Goal: Check status: Check status

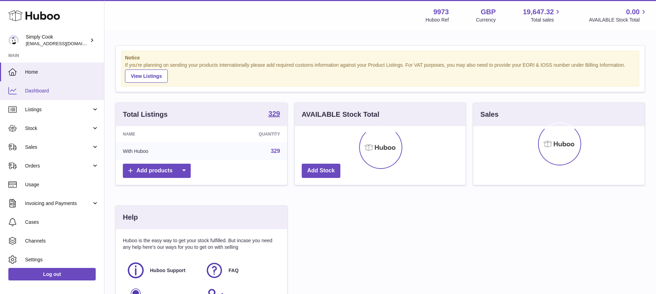
click at [48, 92] on span "Dashboard" at bounding box center [62, 91] width 74 height 7
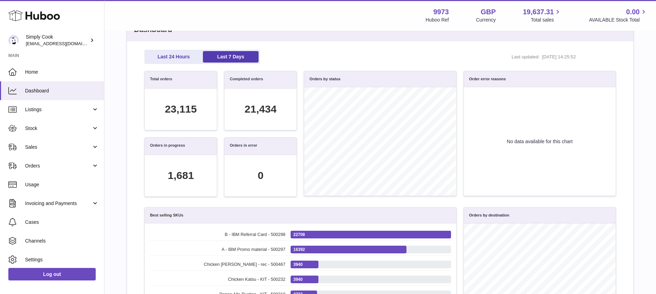
scroll to position [42, 0]
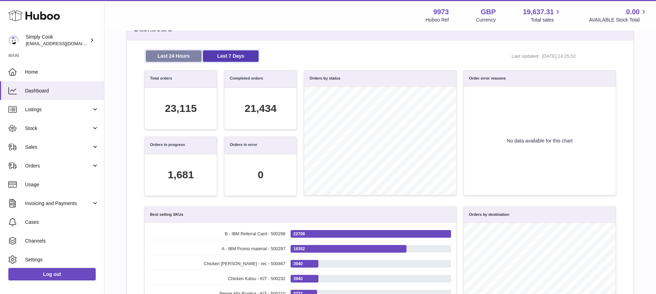
click at [167, 57] on link "Last 24 Hours" at bounding box center [174, 55] width 56 height 11
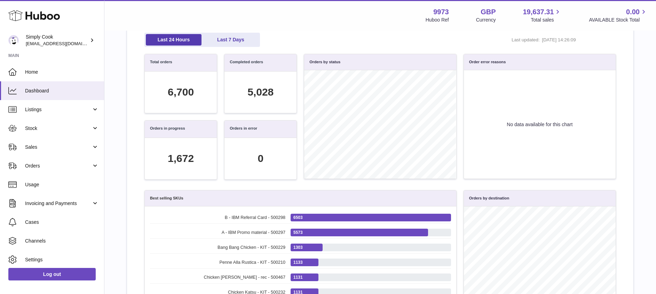
scroll to position [56, 0]
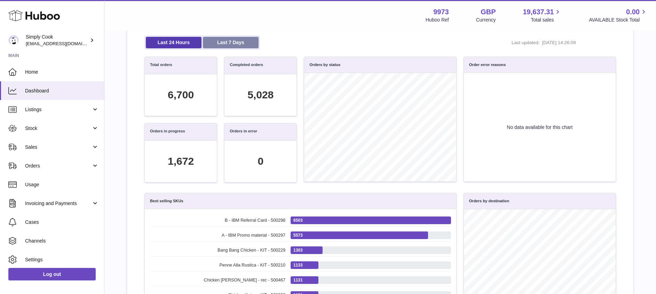
click at [234, 43] on link "Last 7 Days" at bounding box center [231, 42] width 56 height 11
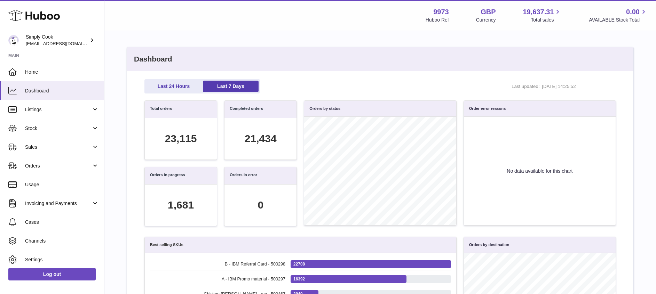
scroll to position [0, 0]
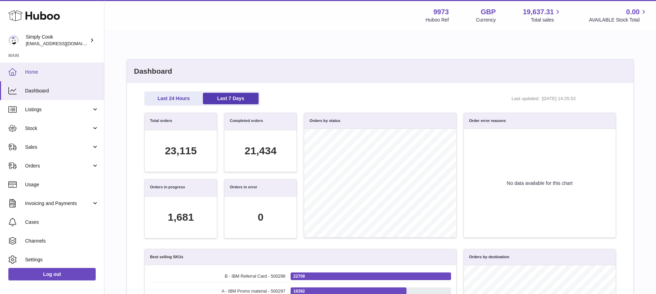
click at [46, 73] on span "Home" at bounding box center [62, 72] width 74 height 7
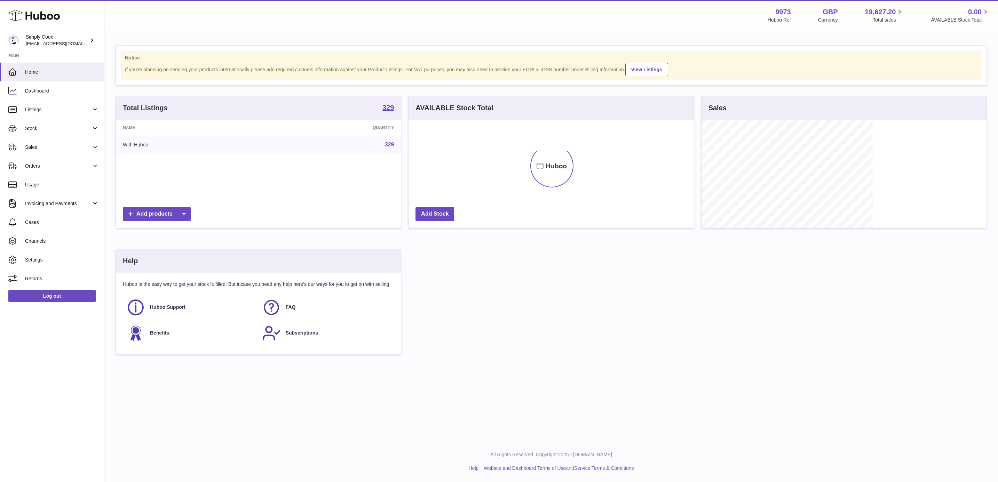
scroll to position [109, 284]
